Goal: Task Accomplishment & Management: Use online tool/utility

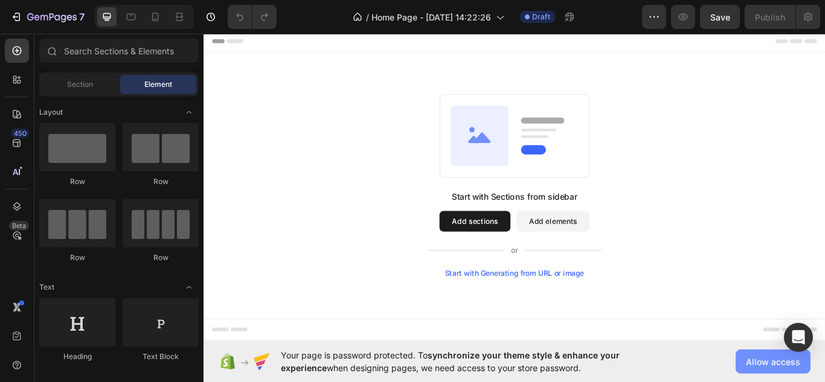
click at [754, 362] on span "Allow access" at bounding box center [773, 362] width 54 height 13
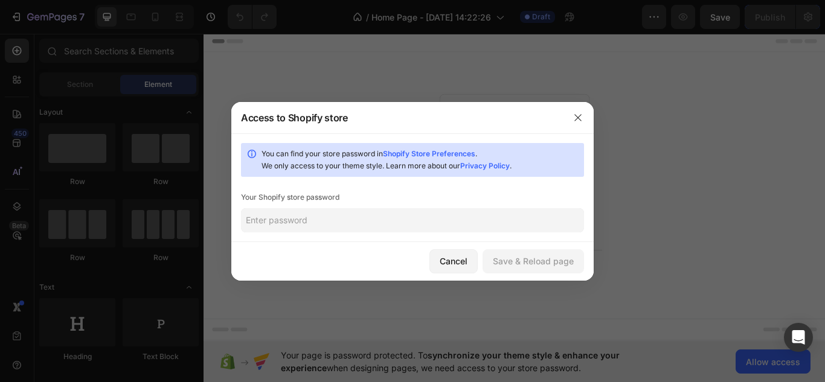
click at [490, 229] on input "text" at bounding box center [412, 220] width 343 height 24
click at [537, 263] on div "Save & Reload page" at bounding box center [533, 261] width 81 height 13
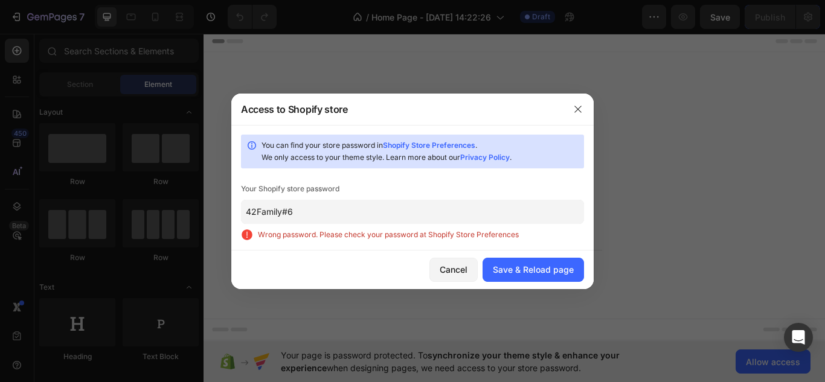
click at [494, 216] on input "42Family#6" at bounding box center [412, 212] width 343 height 24
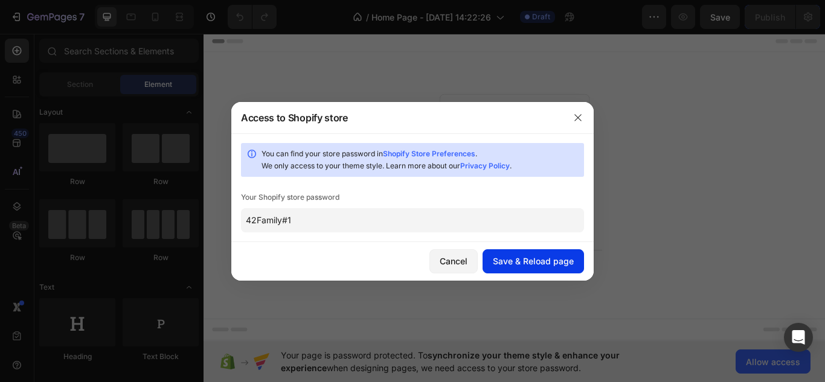
click at [513, 263] on div "Save & Reload page" at bounding box center [533, 261] width 81 height 13
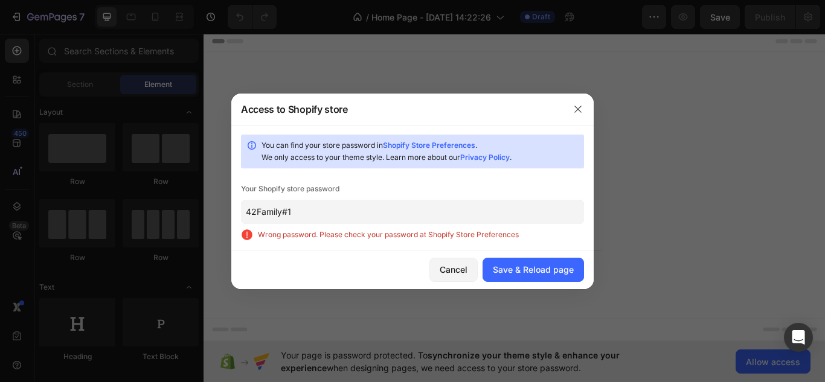
click at [280, 210] on input "42Family#1" at bounding box center [412, 212] width 343 height 24
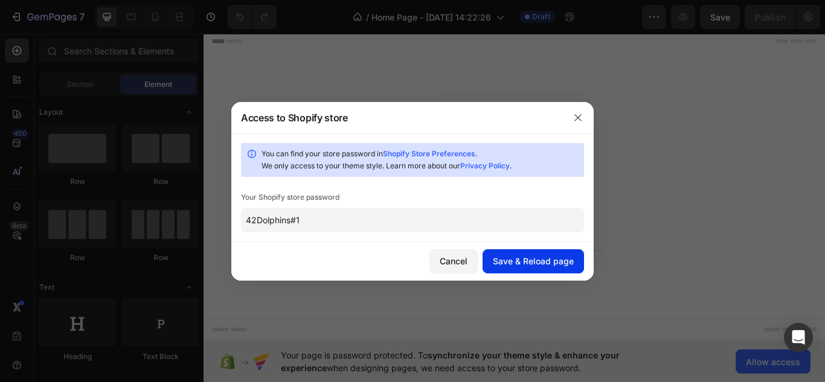
click at [513, 254] on button "Save & Reload page" at bounding box center [532, 261] width 101 height 24
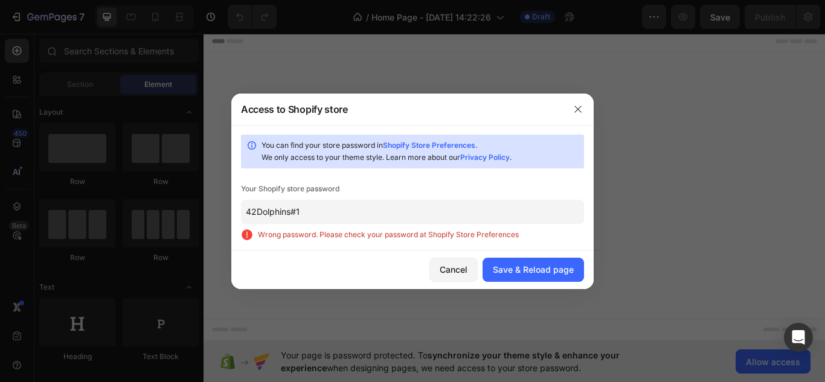
click at [290, 213] on input "42Dolphins#1" at bounding box center [412, 212] width 343 height 24
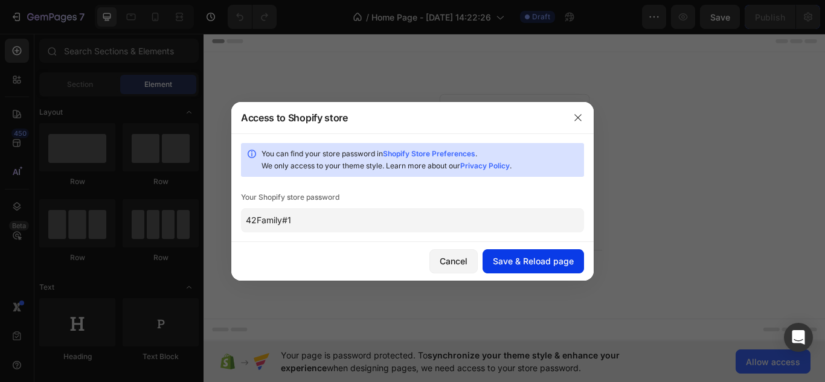
type input "42Family#1"
click at [576, 257] on button "Save & Reload page" at bounding box center [532, 261] width 101 height 24
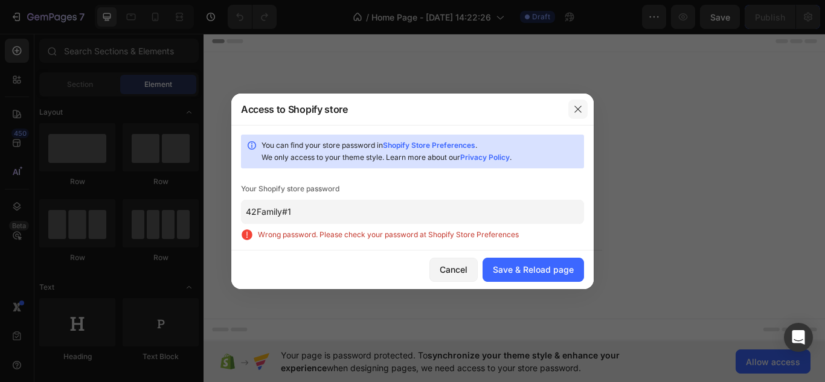
click at [577, 109] on icon "button" at bounding box center [577, 109] width 7 height 7
